Goal: Check status: Check status

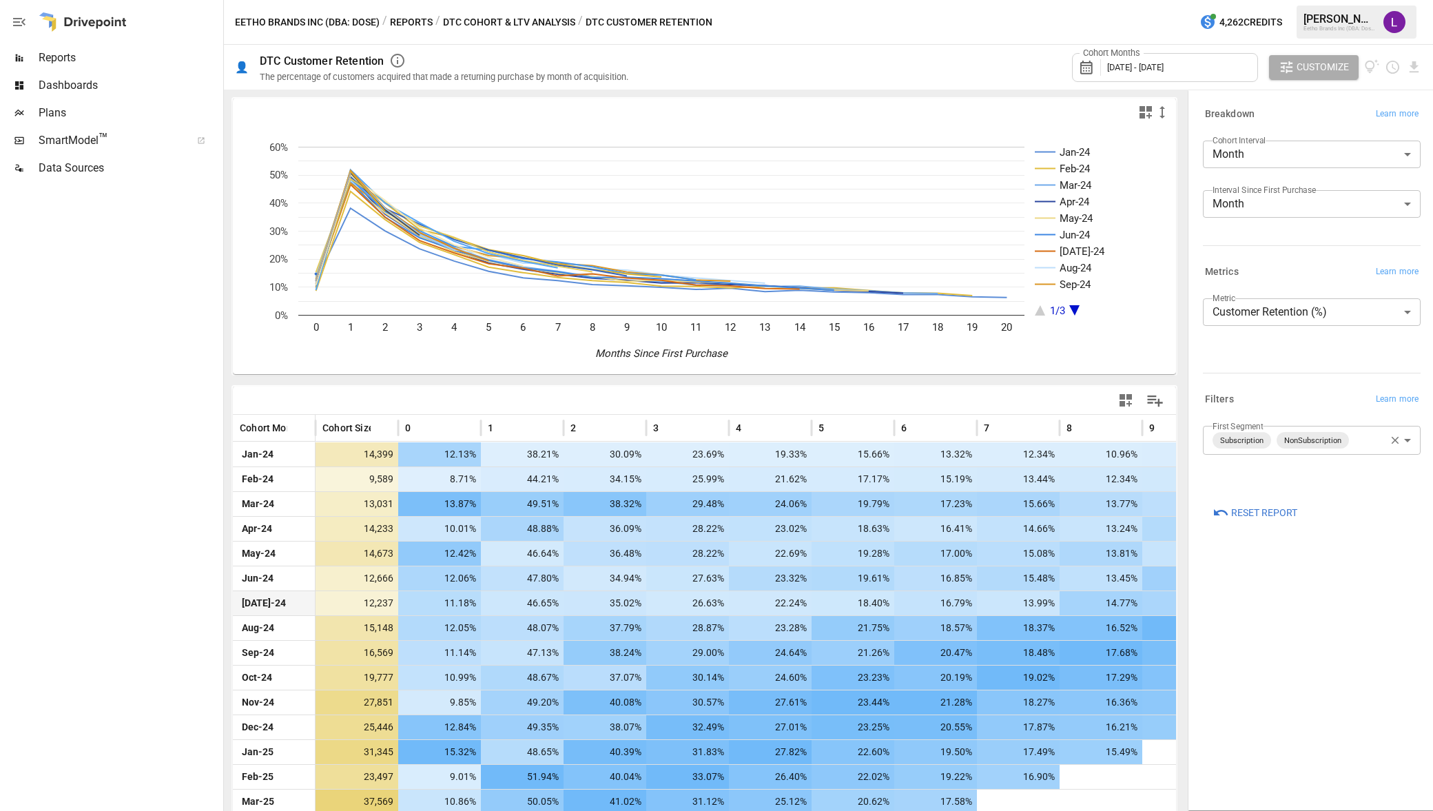
scroll to position [172, 0]
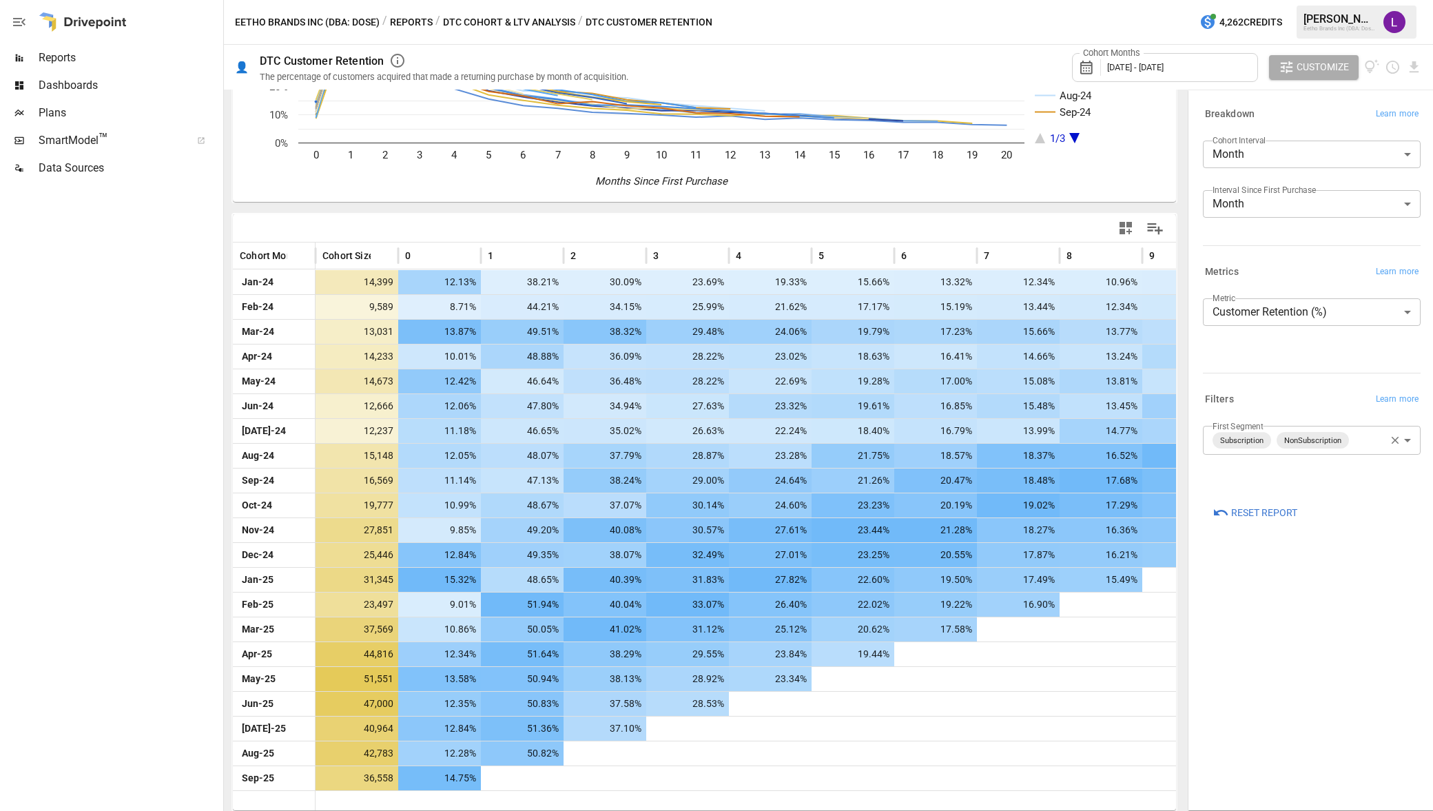
click at [1363, 0] on body "Reports Dashboards Plans SmartModel ™ Data Sources Eetho Brands Inc (DBA: Dose)…" at bounding box center [716, 0] width 1433 height 0
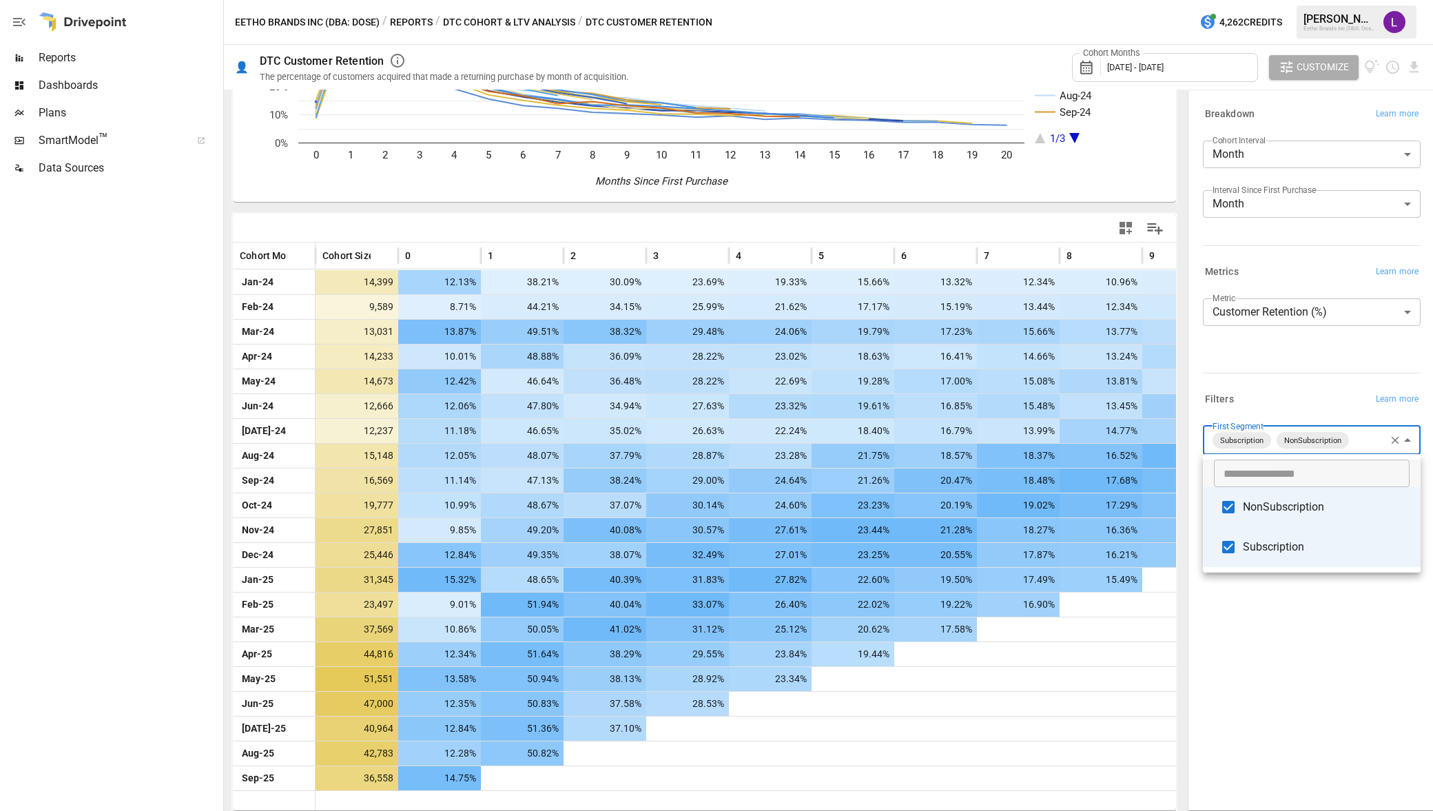
click at [1314, 515] on span "NonSubscription" at bounding box center [1326, 507] width 167 height 17
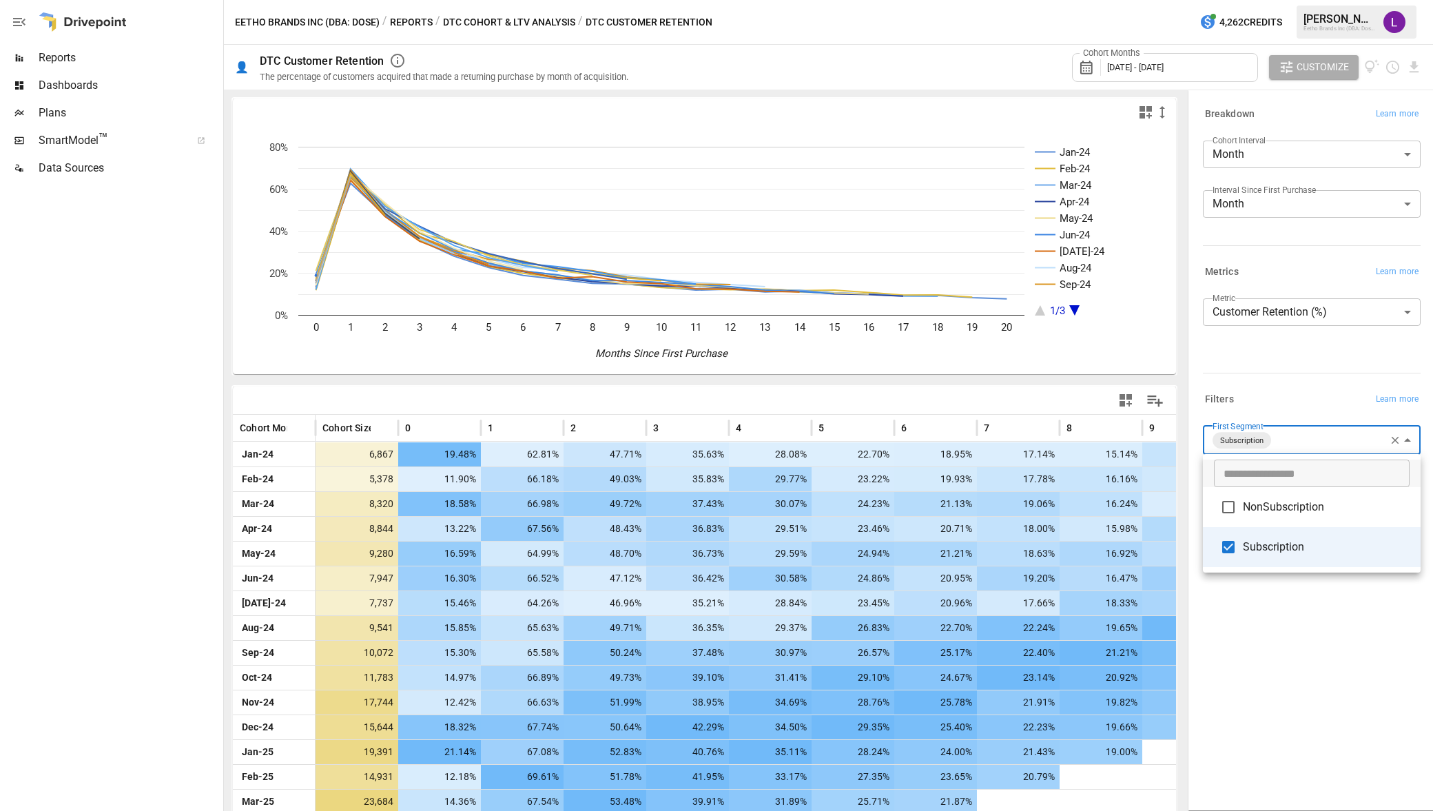
click at [1178, 786] on div at bounding box center [716, 405] width 1433 height 811
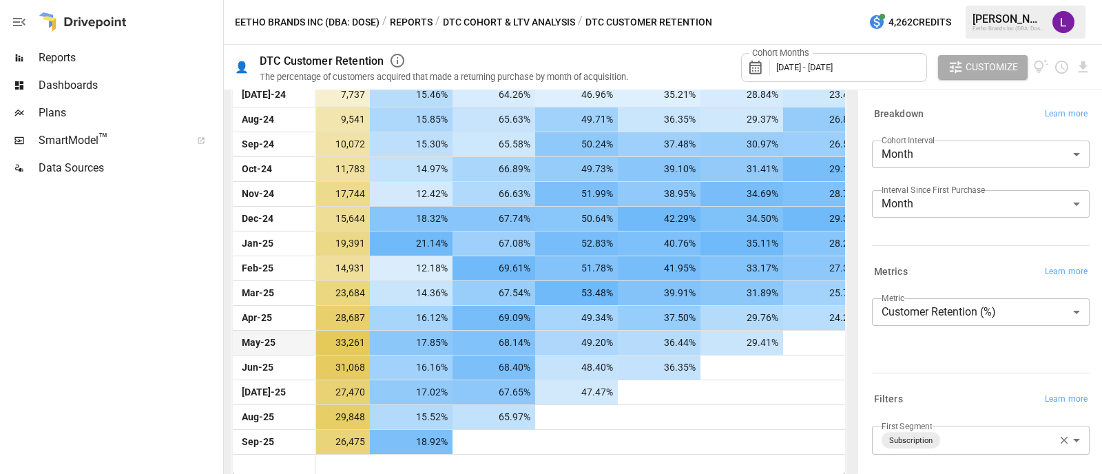
scroll to position [0, 28]
click at [991, 0] on body "Reports Dashboards Plans SmartModel ™ Data Sources Eetho Brands Inc (DBA: Dose)…" at bounding box center [551, 0] width 1102 height 0
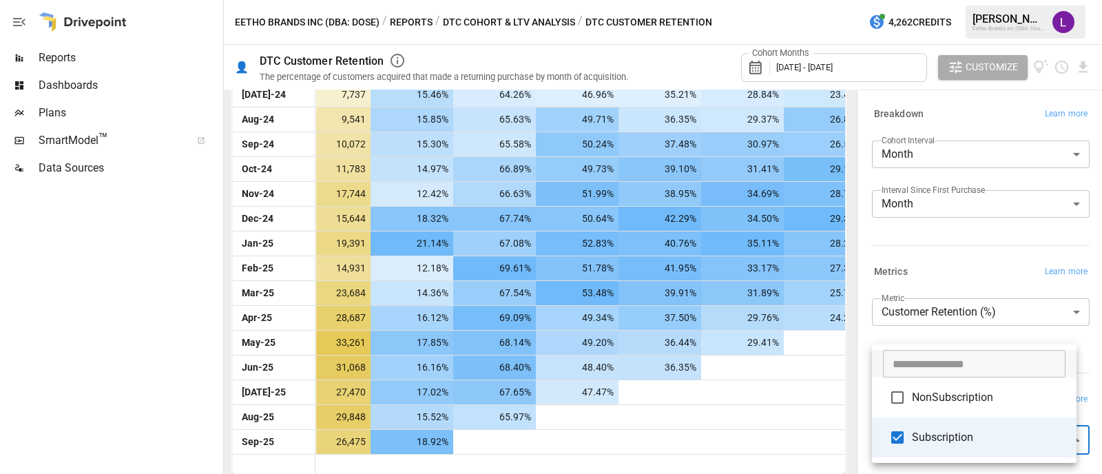
click at [969, 391] on span "NonSubscription" at bounding box center [989, 397] width 154 height 17
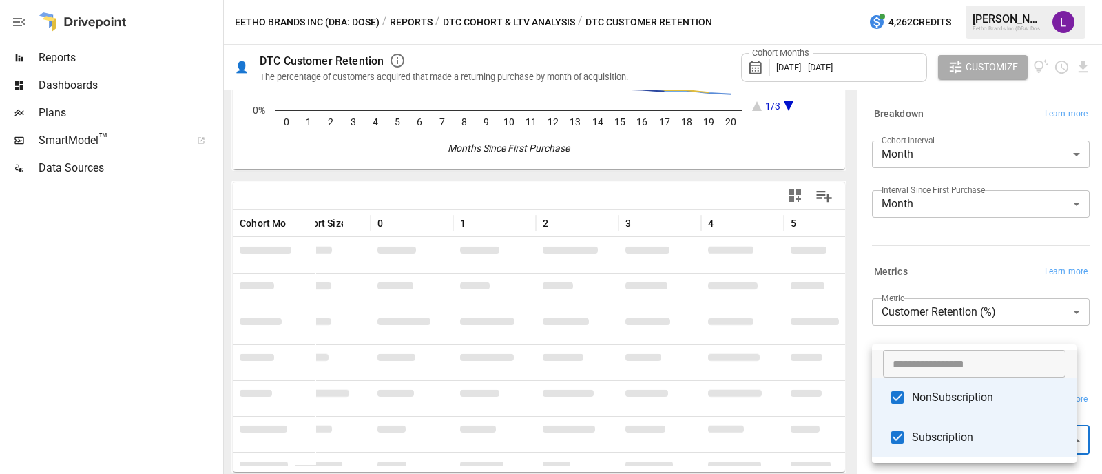
scroll to position [508, 0]
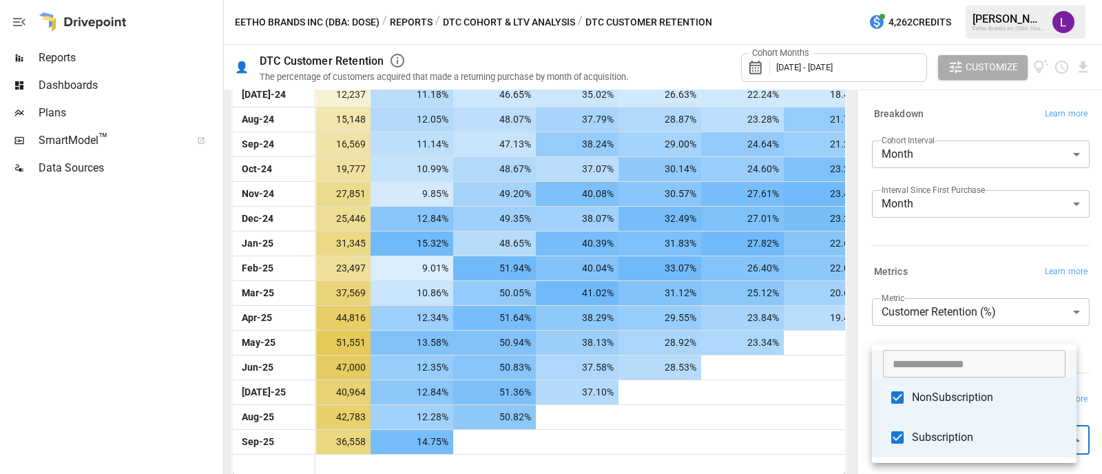
click at [118, 356] on div at bounding box center [551, 237] width 1102 height 474
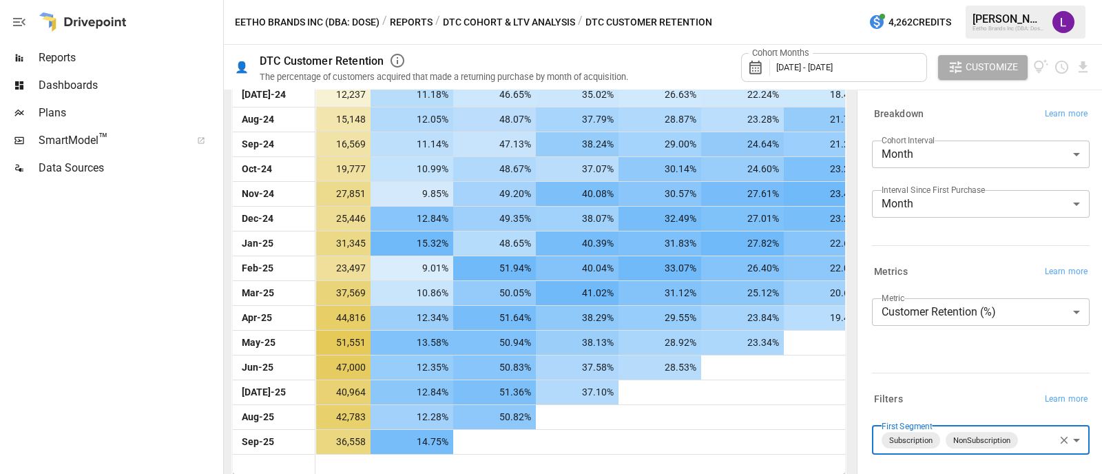
click at [989, 0] on body "Reports Dashboards Plans SmartModel ™ Data Sources Eetho Brands Inc (DBA: Dose)…" at bounding box center [551, 0] width 1102 height 0
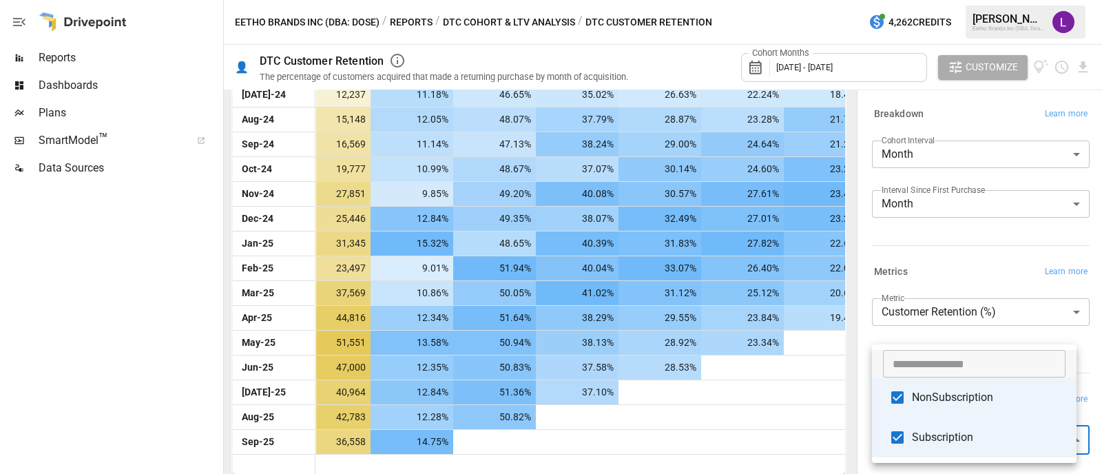
click at [995, 398] on span "NonSubscription" at bounding box center [989, 397] width 154 height 17
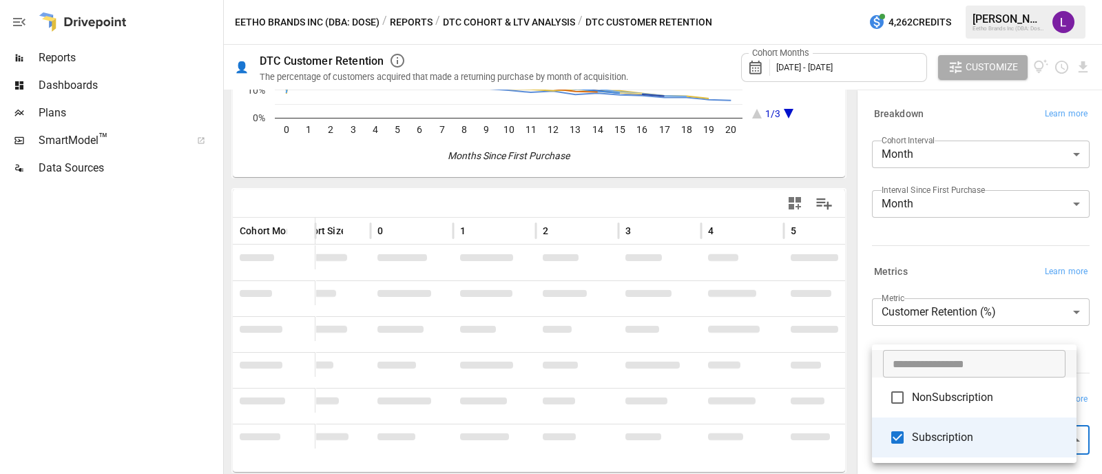
scroll to position [508, 0]
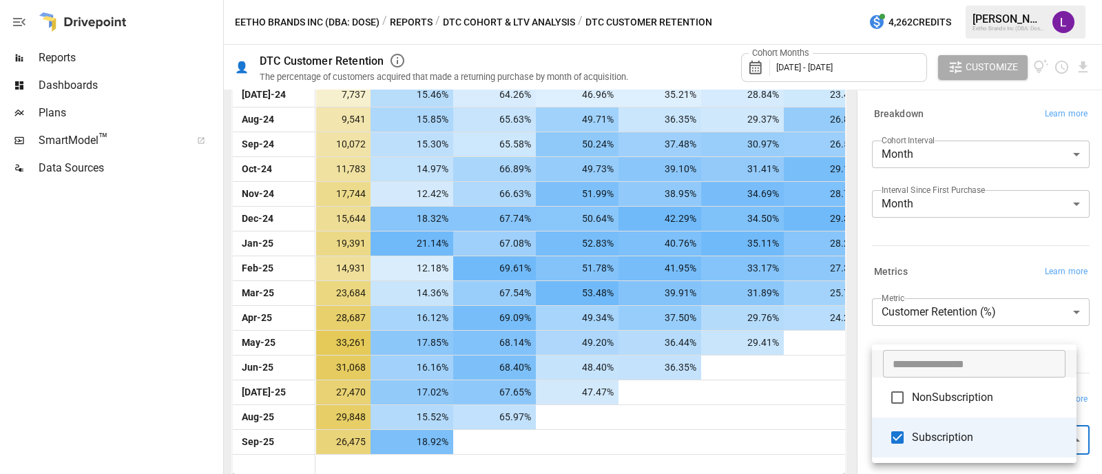
click at [144, 369] on div at bounding box center [551, 237] width 1102 height 474
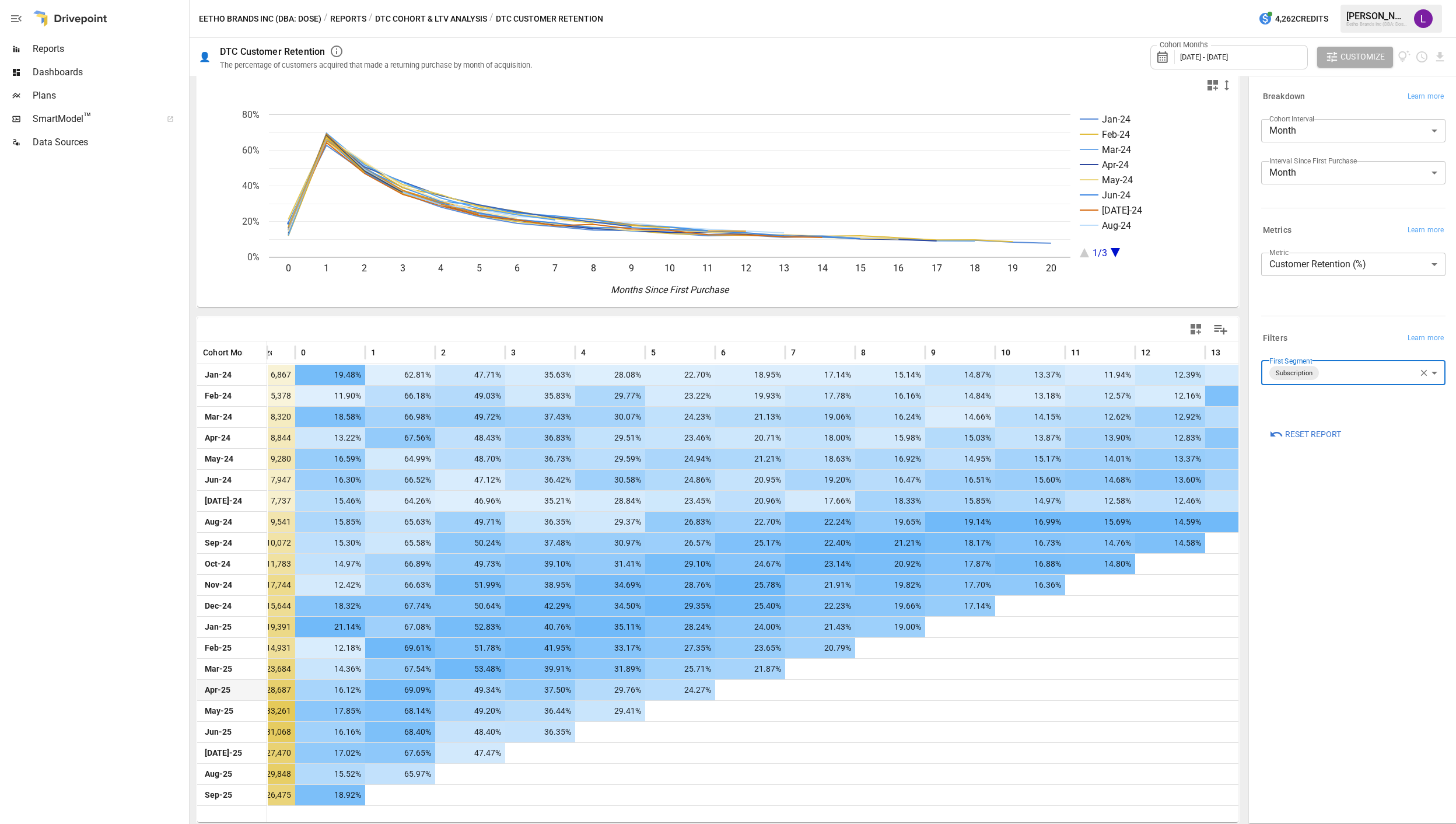
scroll to position [0, 42]
click at [1212, 0] on body "Reports Dashboards Plans SmartModel ™ Data Sources Eetho Brands Inc (DBA: Dose)…" at bounding box center [728, 0] width 1456 height 0
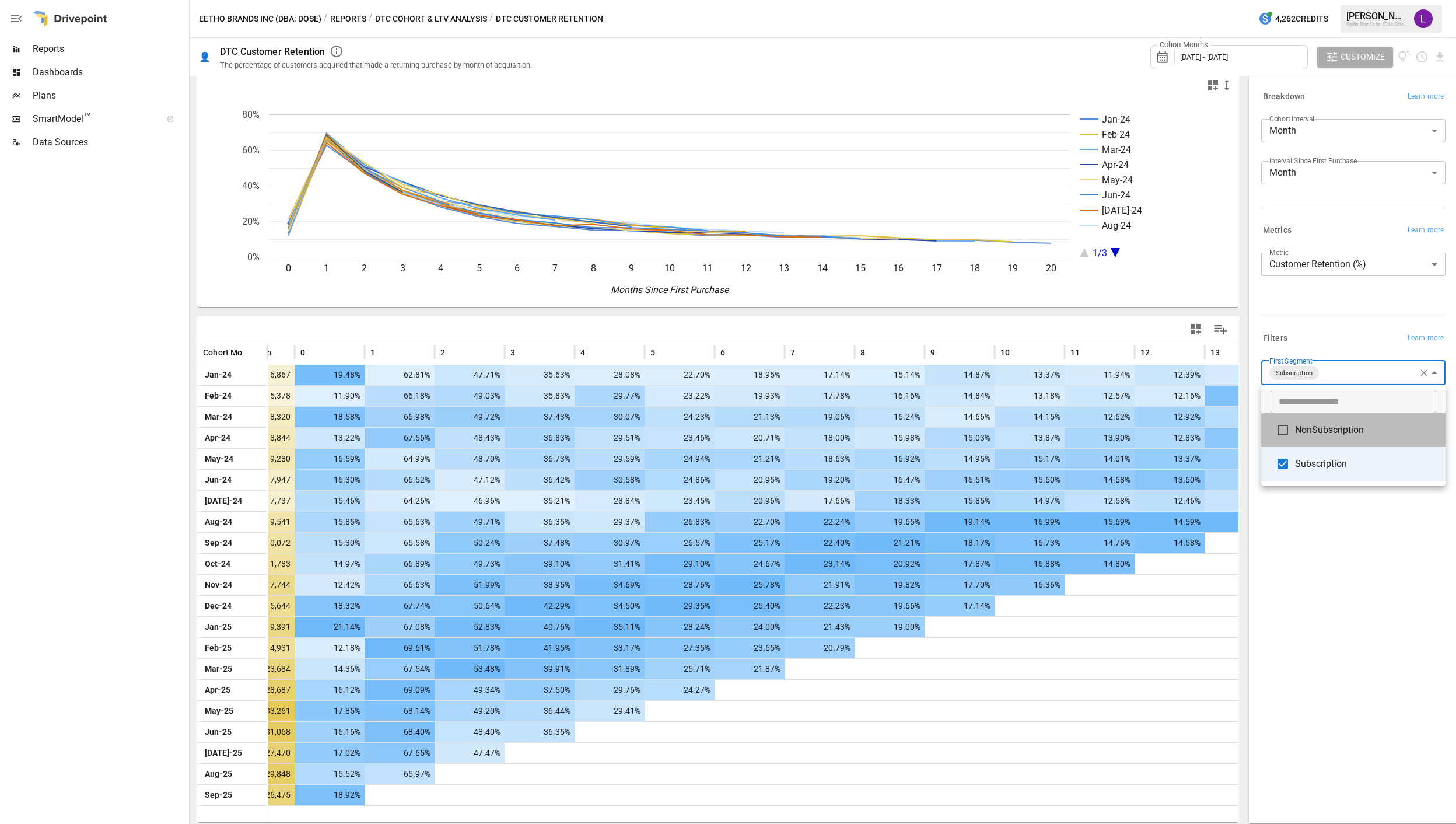
click at [1212, 423] on span "NonSubscription" at bounding box center [1365, 430] width 141 height 14
type input "**********"
